Goal: Task Accomplishment & Management: Use online tool/utility

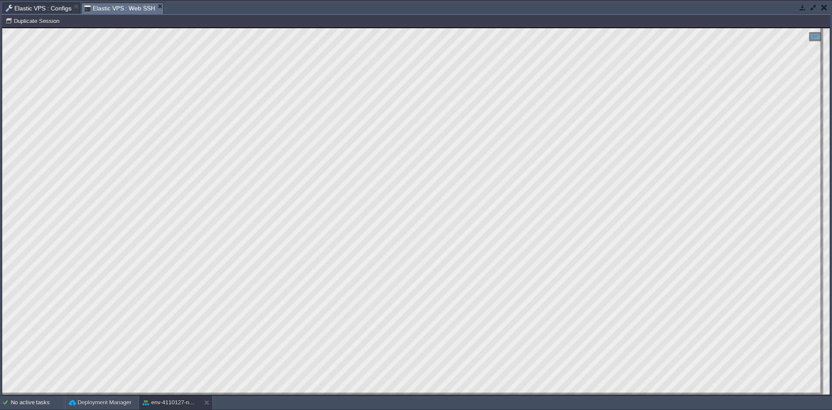
click at [2, 28] on html "Copy: Ctrl + Shift + C Paste: Ctrl + V Settings: Ctrl + Shift + Alt 0" at bounding box center [416, 28] width 828 height 0
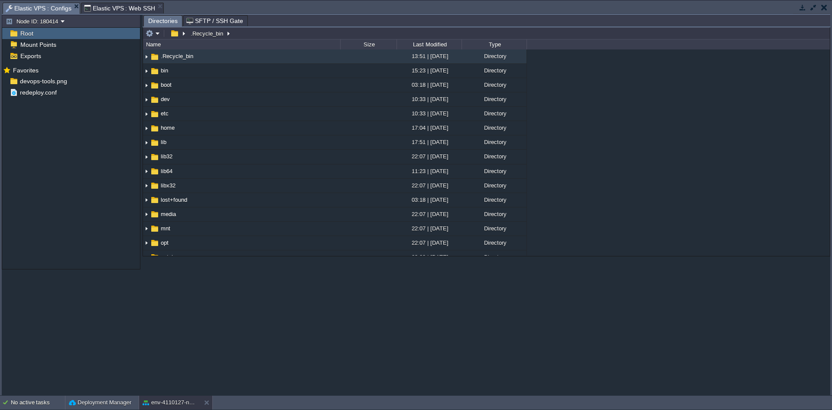
click at [23, 9] on span "Elastic VPS : Configs" at bounding box center [39, 8] width 66 height 11
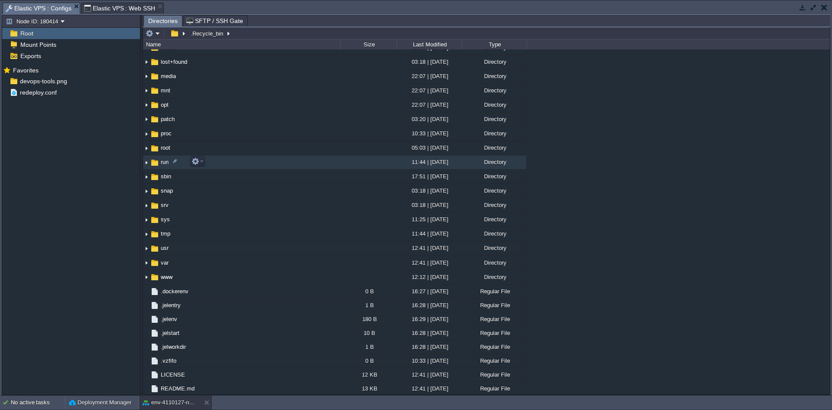
scroll to position [138, 0]
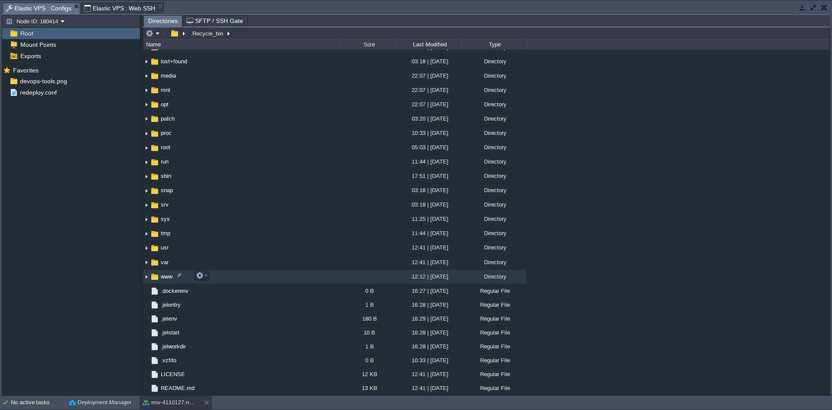
click at [145, 277] on img at bounding box center [146, 276] width 7 height 13
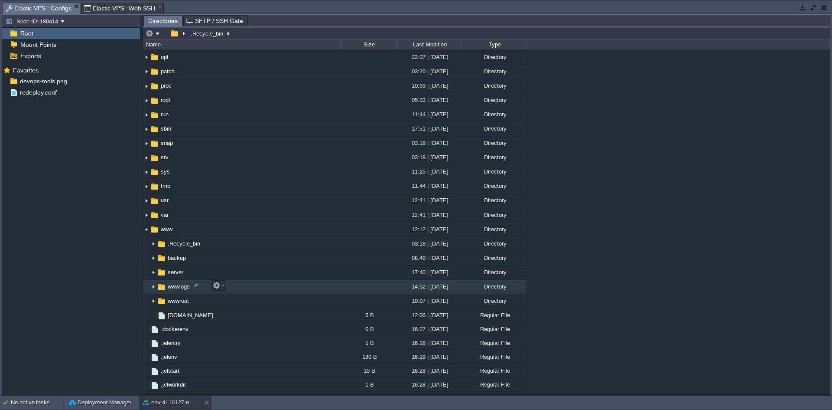
scroll to position [224, 0]
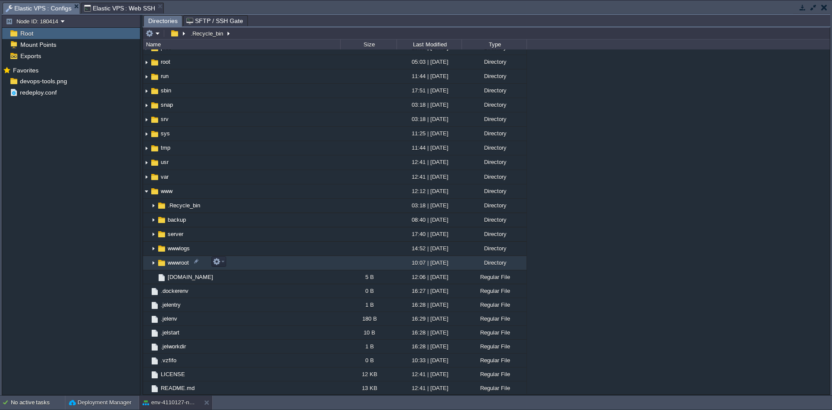
click at [153, 263] on img at bounding box center [153, 262] width 7 height 13
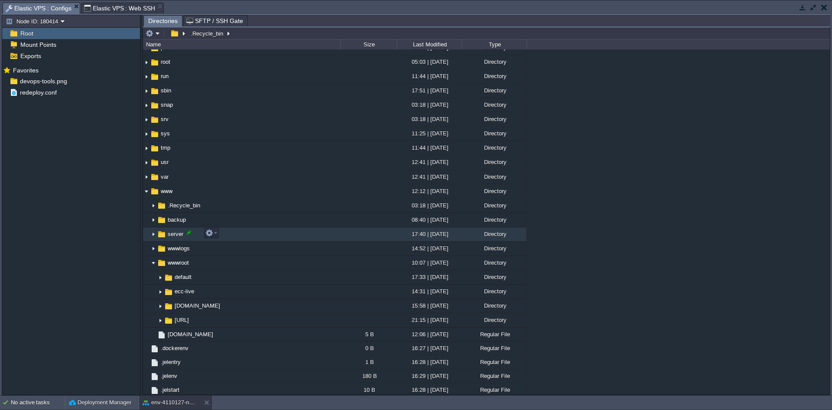
scroll to position [267, 0]
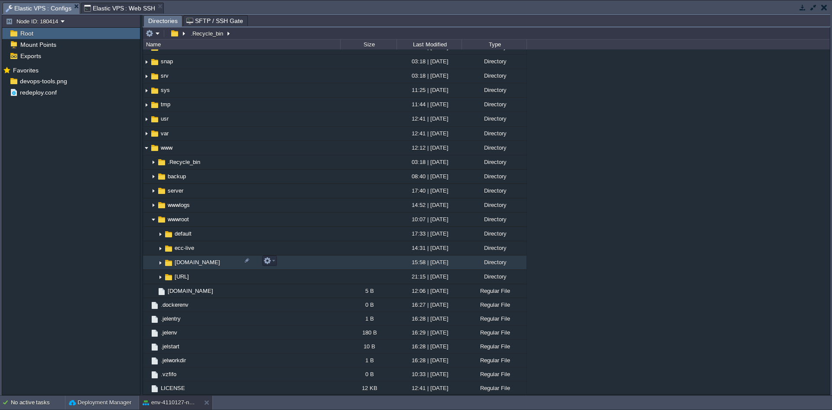
click at [158, 264] on img at bounding box center [160, 262] width 7 height 13
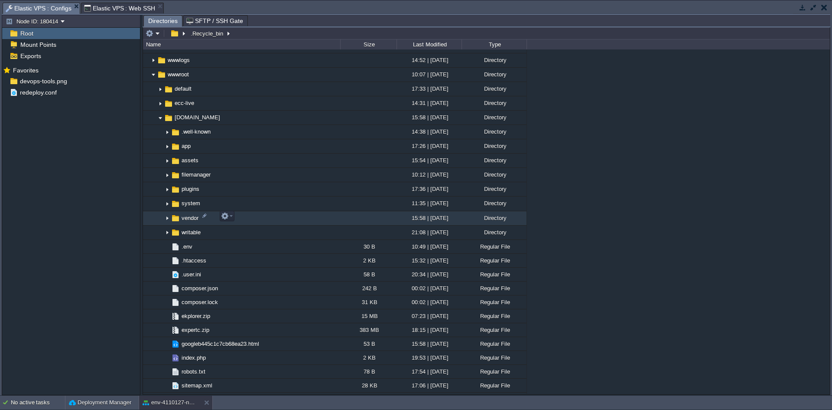
scroll to position [397, 0]
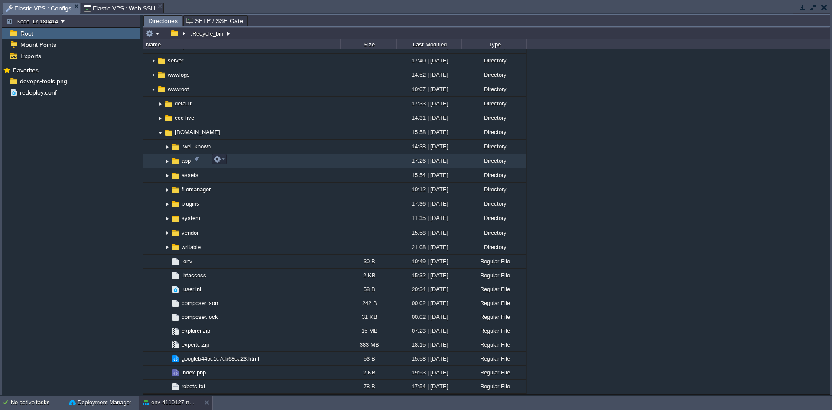
click at [166, 160] on img at bounding box center [167, 160] width 7 height 13
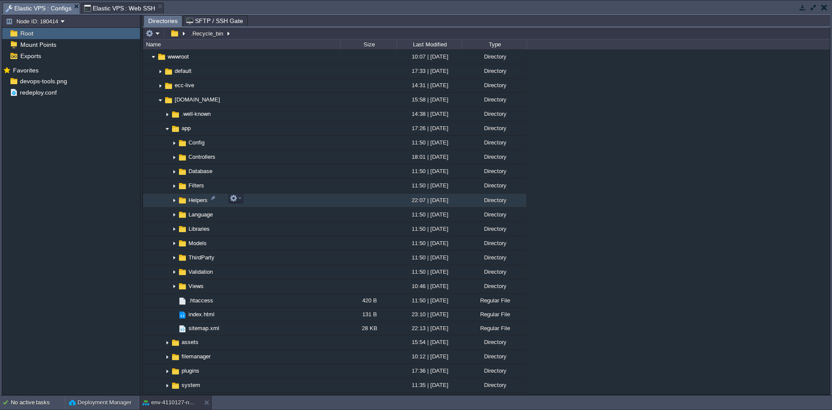
scroll to position [484, 0]
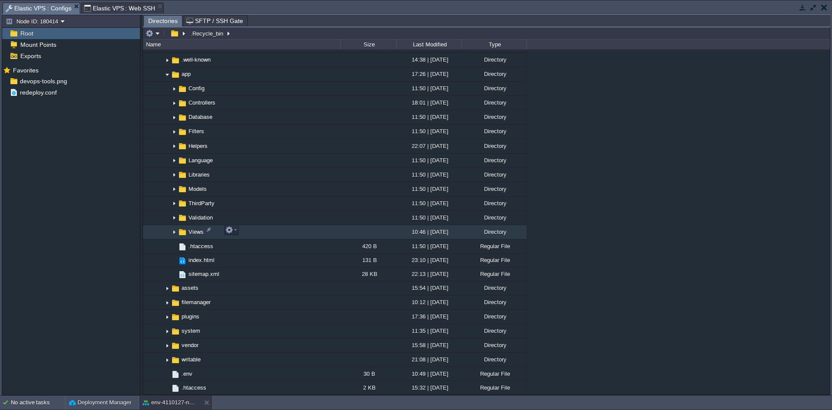
click at [175, 232] on img at bounding box center [174, 231] width 7 height 13
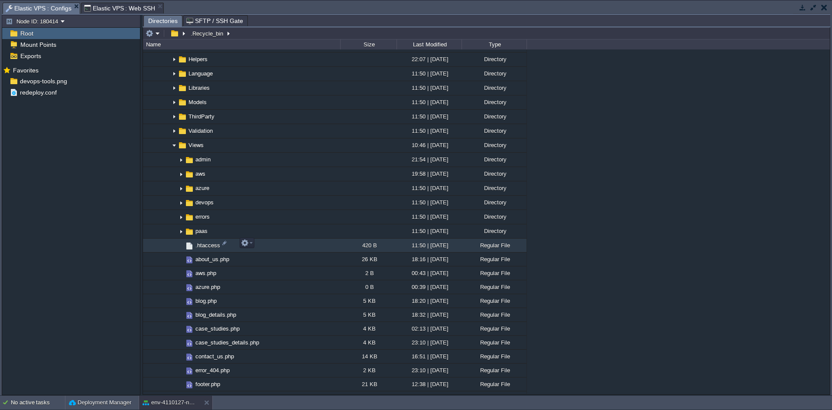
scroll to position [440, 0]
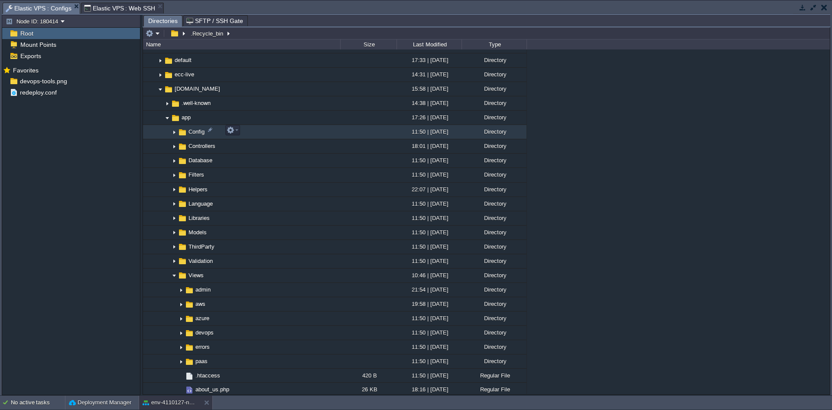
click at [172, 130] on img at bounding box center [174, 131] width 7 height 13
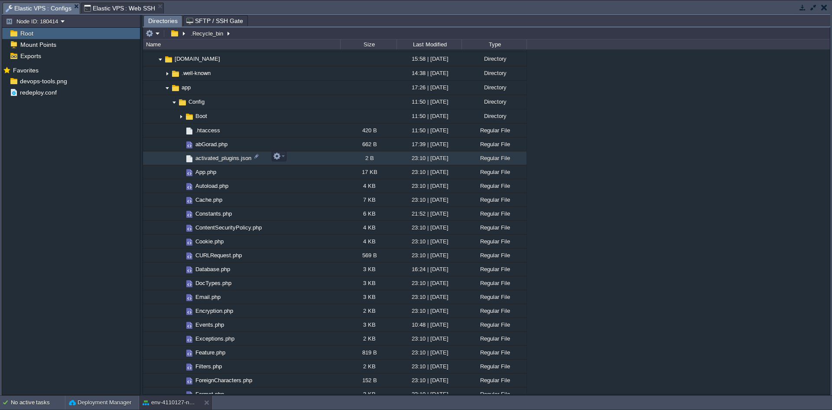
scroll to position [484, 0]
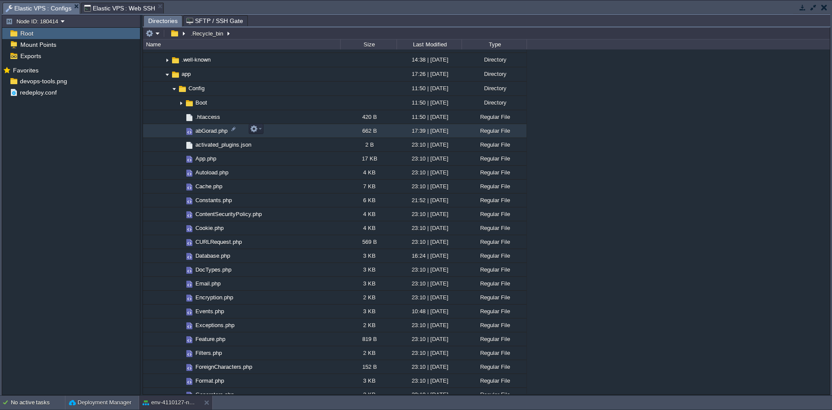
click at [209, 132] on span "abGorad.php" at bounding box center [211, 130] width 35 height 7
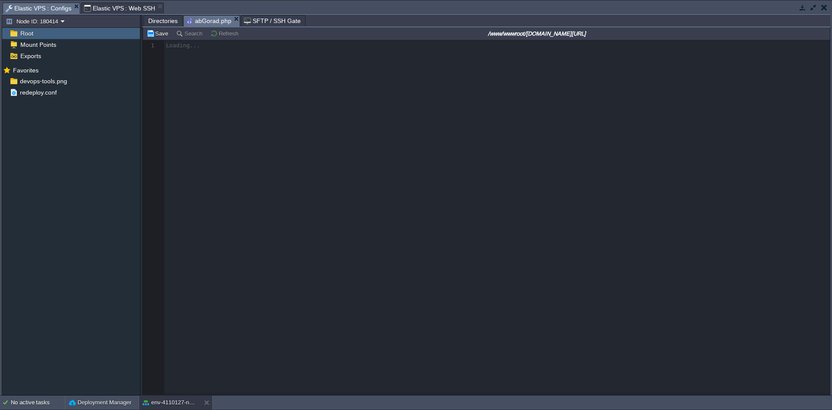
click at [166, 24] on span "Directories" at bounding box center [162, 21] width 29 height 10
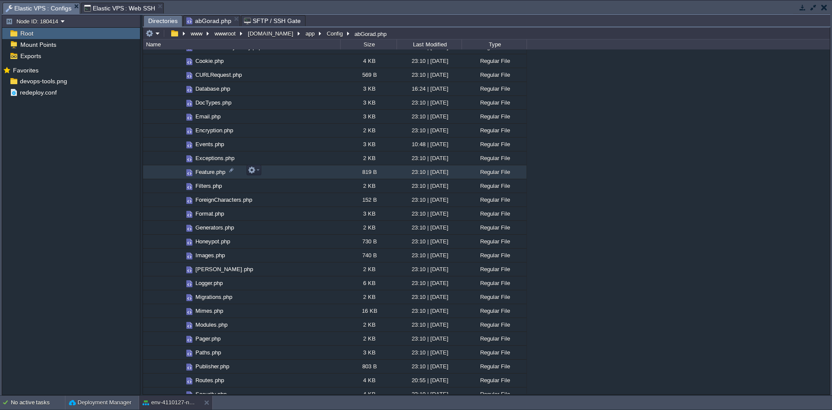
scroll to position [614, 0]
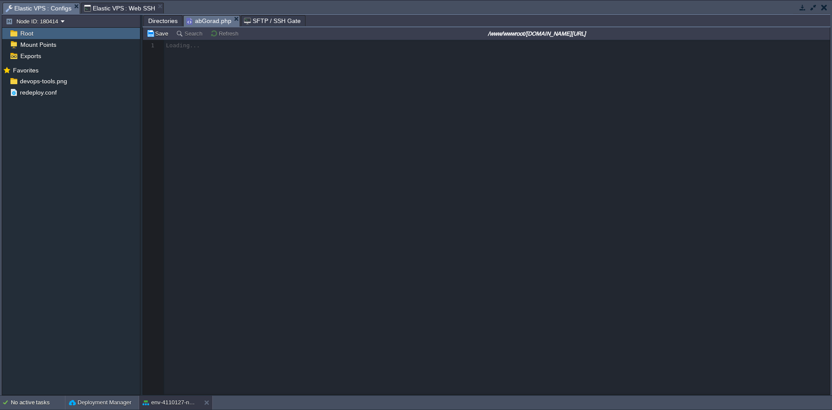
click at [207, 20] on span "abGorad.php" at bounding box center [208, 21] width 45 height 11
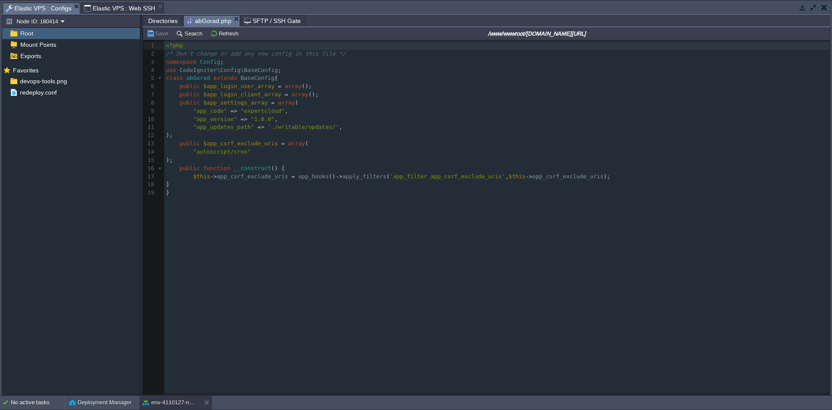
click at [260, 251] on div "19 1 <?php 2 /* Don't change or add any new config in this file */ 3 namespace …" at bounding box center [493, 223] width 700 height 367
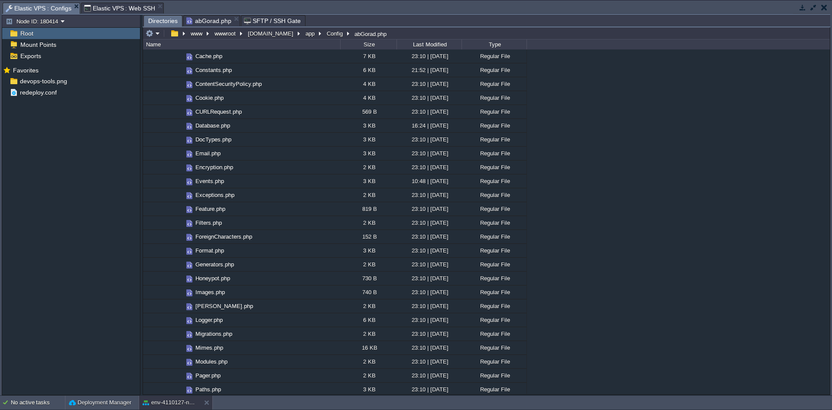
click at [161, 23] on span "Directories" at bounding box center [162, 21] width 29 height 11
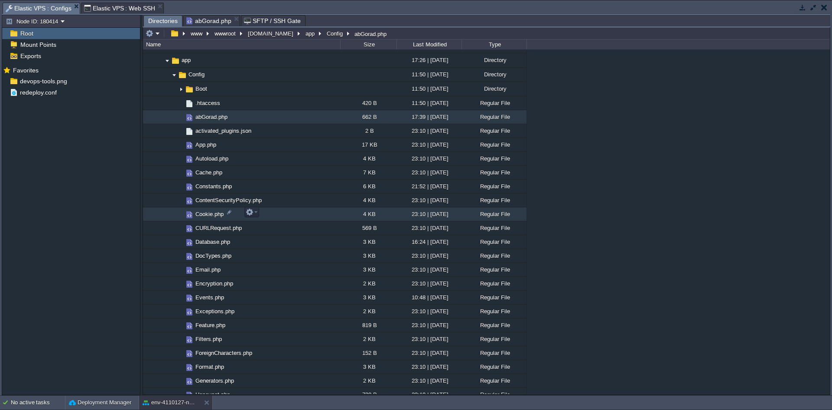
scroll to position [484, 0]
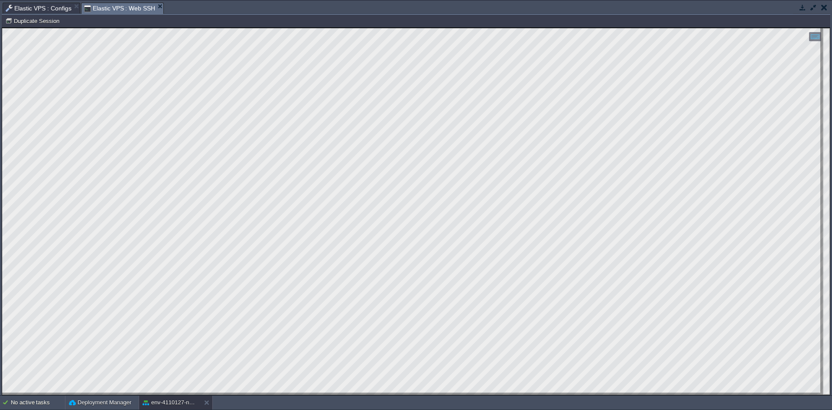
click at [117, 4] on span "Elastic VPS : Web SSH" at bounding box center [120, 8] width 72 height 11
click at [800, 7] on button "button" at bounding box center [803, 7] width 8 height 8
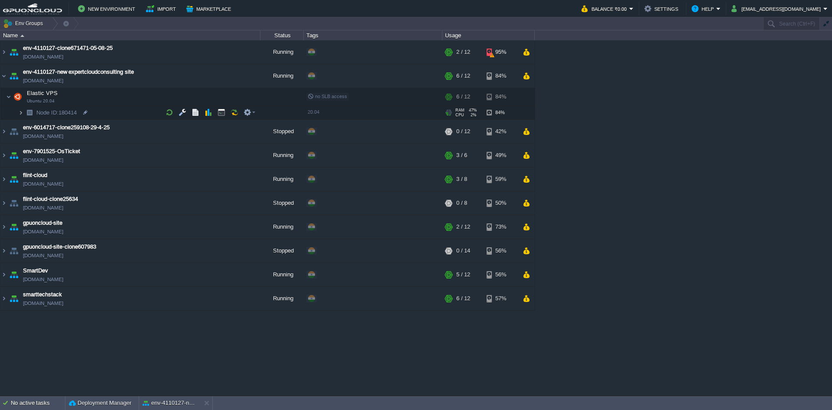
click at [21, 112] on img at bounding box center [20, 112] width 5 height 13
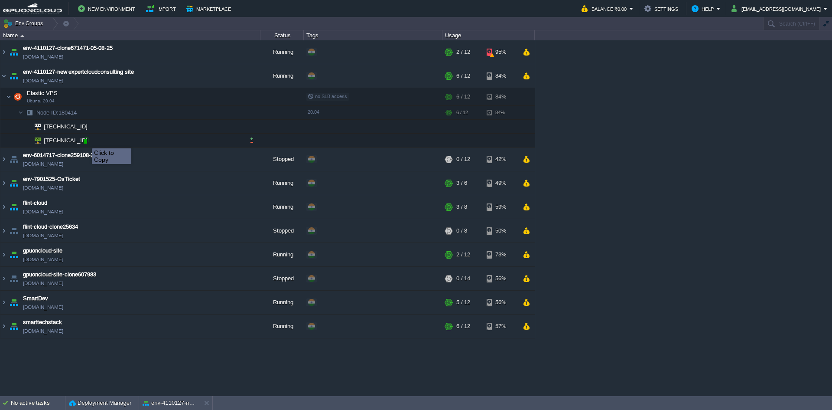
click at [85, 140] on div at bounding box center [86, 141] width 8 height 8
click at [167, 404] on button "env-4110127-new expertcloudconsulting site" at bounding box center [170, 402] width 55 height 9
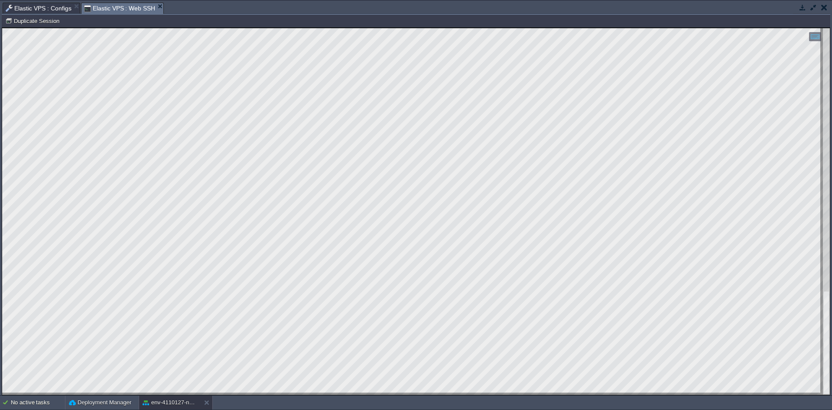
click at [313, 393] on div at bounding box center [416, 211] width 828 height 366
click at [220, 28] on html "Copy: Ctrl + Shift + C Paste: Ctrl + V Settings: Ctrl + Shift + Alt 0" at bounding box center [416, 28] width 828 height 0
click at [98, 7] on span "Elastic VPS : Web SSH" at bounding box center [120, 8] width 72 height 11
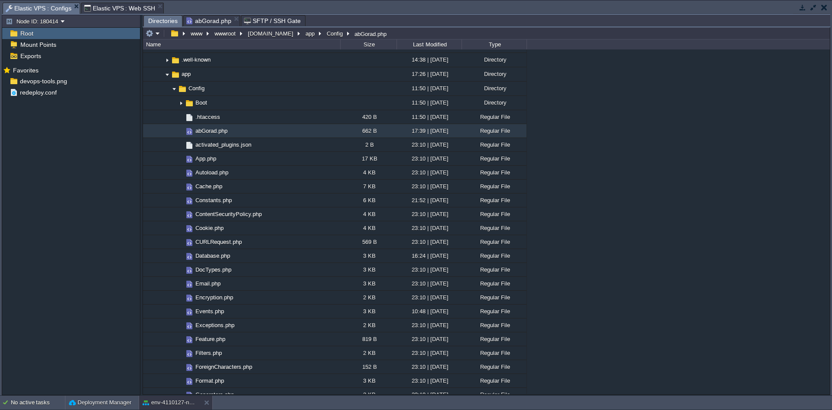
click at [48, 11] on span "Elastic VPS : Configs" at bounding box center [39, 8] width 66 height 11
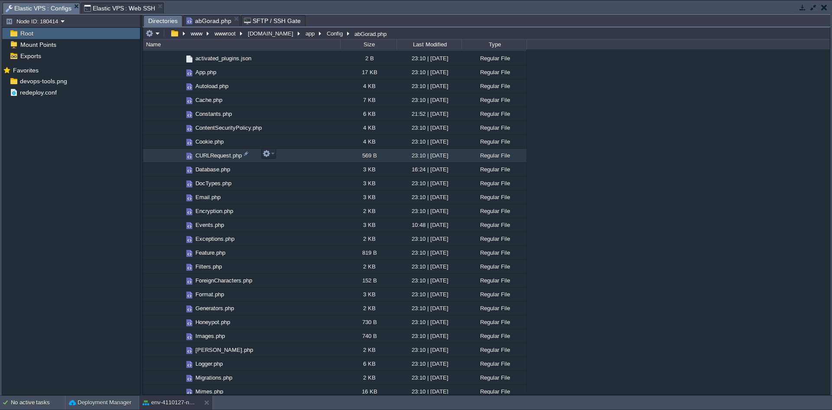
scroll to position [570, 0]
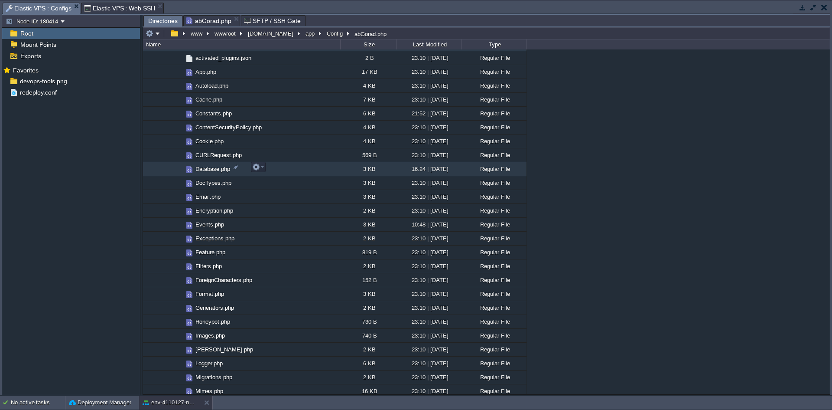
click at [211, 170] on span "Database.php" at bounding box center [212, 168] width 37 height 7
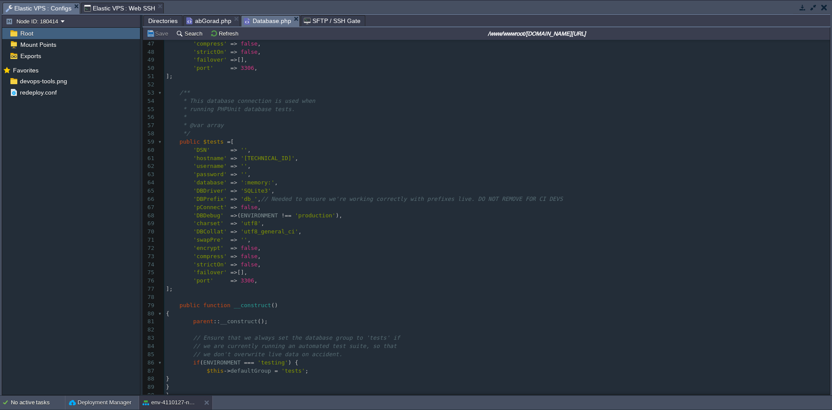
scroll to position [392, 0]
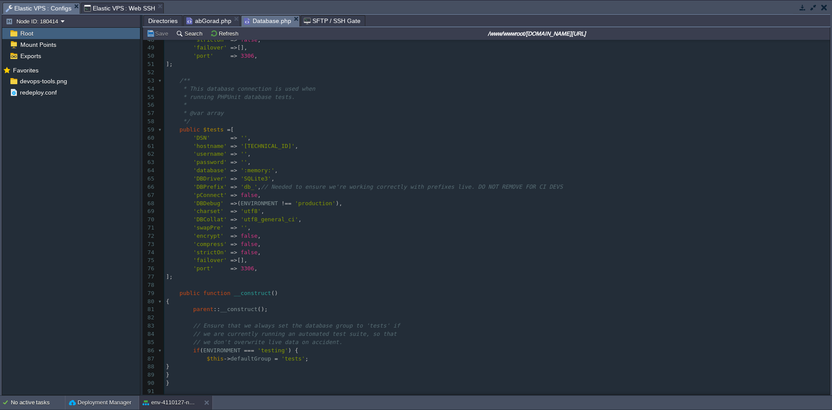
click at [417, 242] on pre "'compress' => false ," at bounding box center [497, 244] width 666 height 8
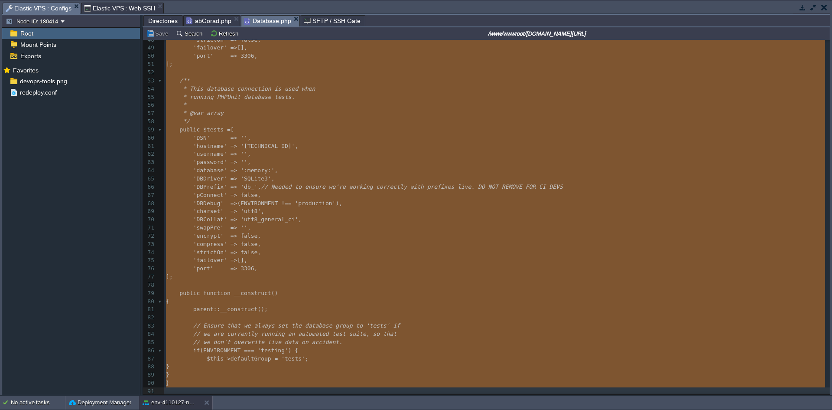
type textarea "-"
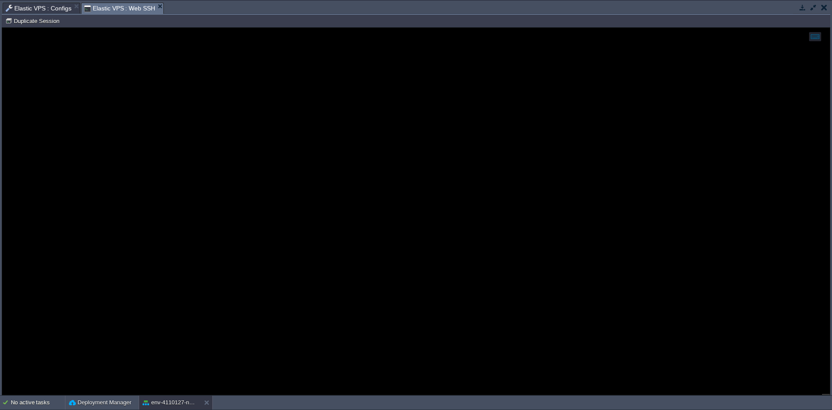
click at [125, 8] on span "Elastic VPS : Web SSH" at bounding box center [120, 8] width 72 height 11
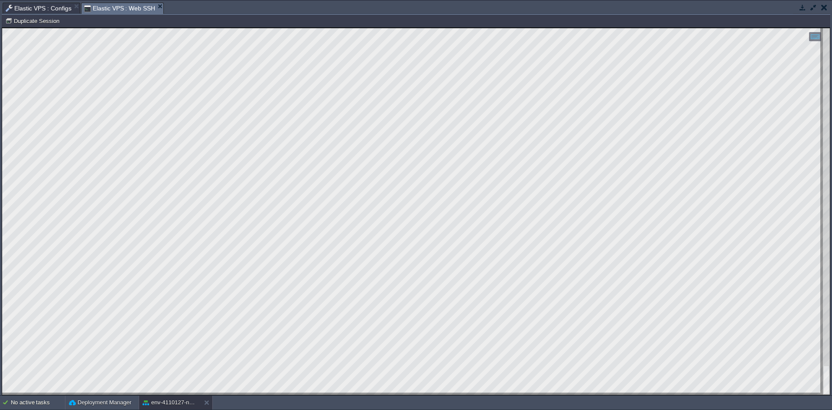
drag, startPoint x: 178, startPoint y: 393, endPoint x: 2, endPoint y: 338, distance: 184.5
click at [2, 28] on html "Copy: Ctrl + Shift + C Paste: Ctrl + V Settings: Ctrl + Shift + Alt 0" at bounding box center [416, 28] width 828 height 0
drag, startPoint x: 192, startPoint y: 392, endPoint x: 3, endPoint y: 394, distance: 188.1
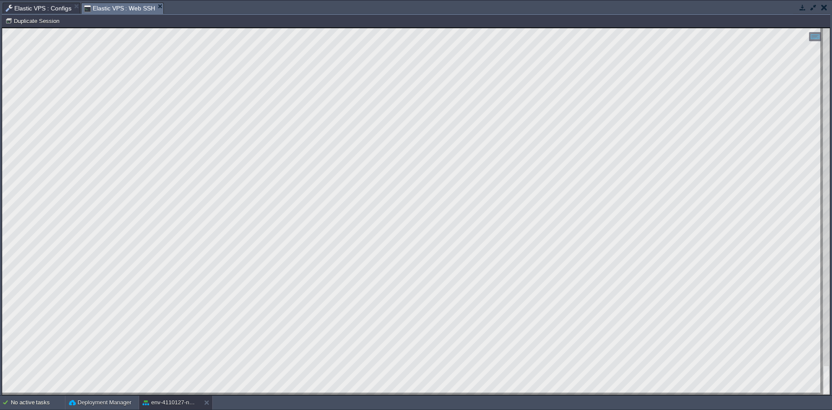
click at [2, 28] on html "Copy: Ctrl + Shift + C Paste: Ctrl + V Settings: Ctrl + Shift + Alt 0" at bounding box center [416, 28] width 828 height 0
